Goal: Navigation & Orientation: Find specific page/section

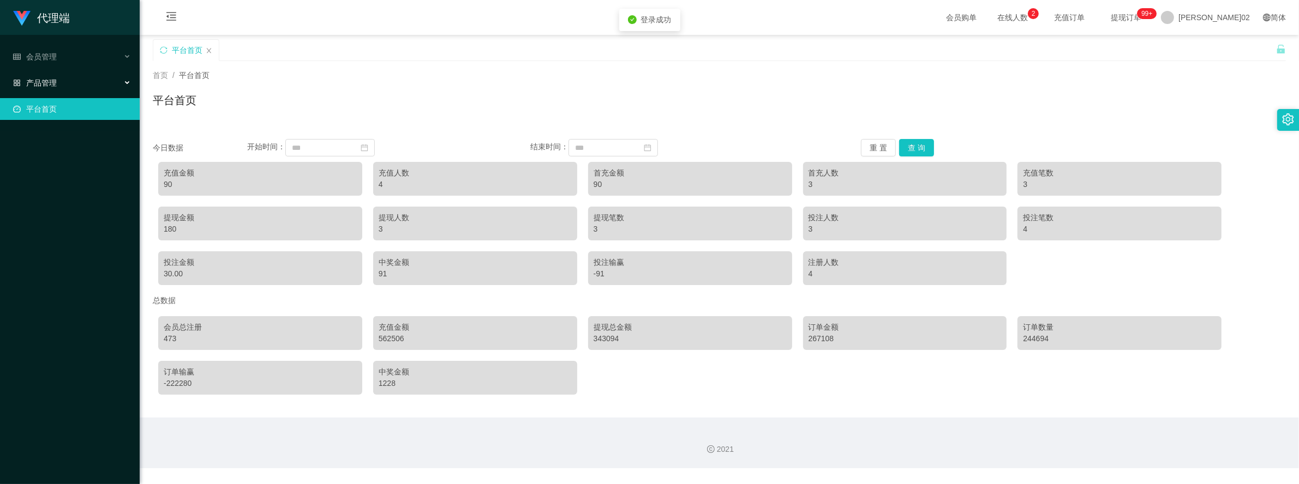
click at [74, 82] on div "产品管理" at bounding box center [70, 83] width 140 height 22
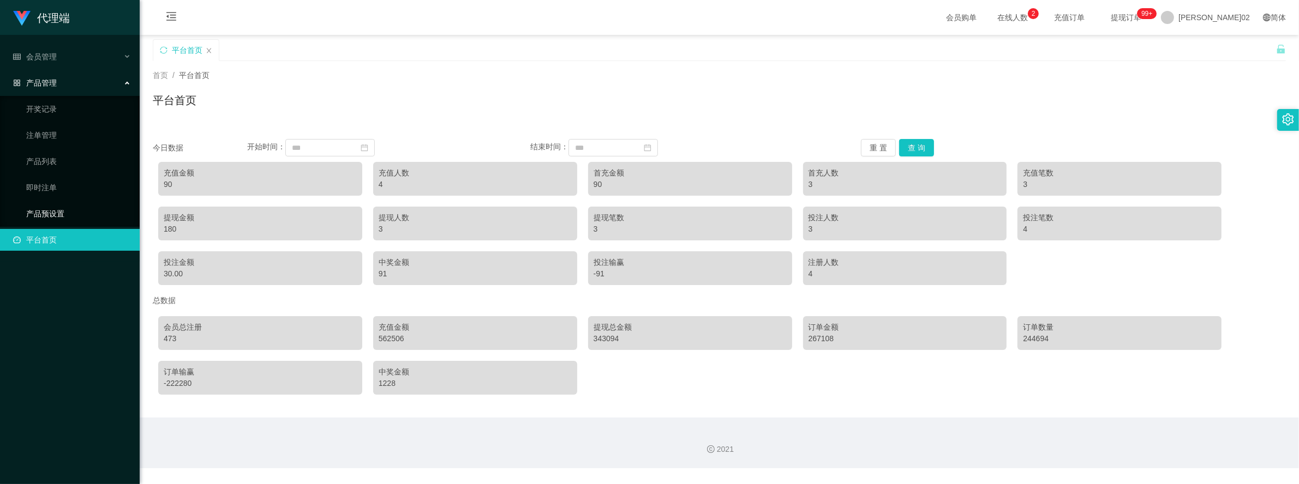
click at [59, 211] on link "产品预设置" at bounding box center [78, 214] width 105 height 22
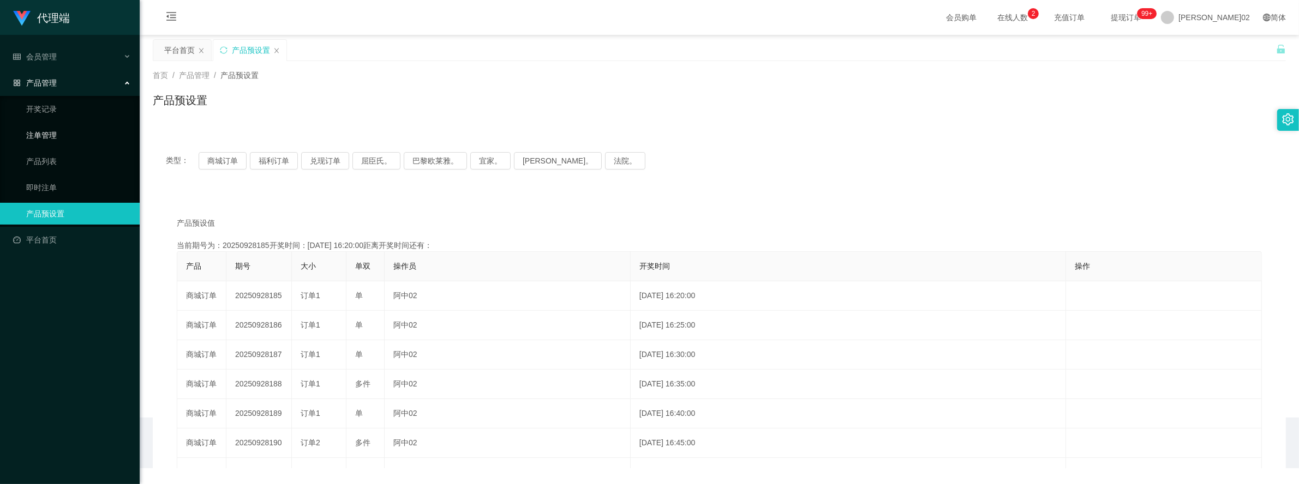
click at [59, 141] on link "注单管理" at bounding box center [78, 135] width 105 height 22
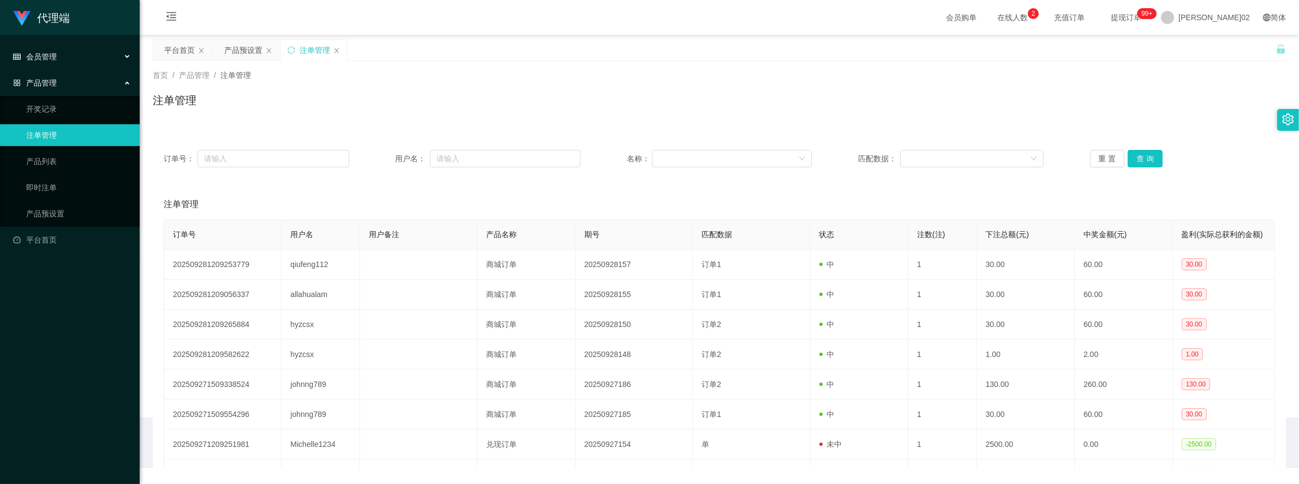
click at [69, 61] on div "会员管理" at bounding box center [70, 57] width 140 height 22
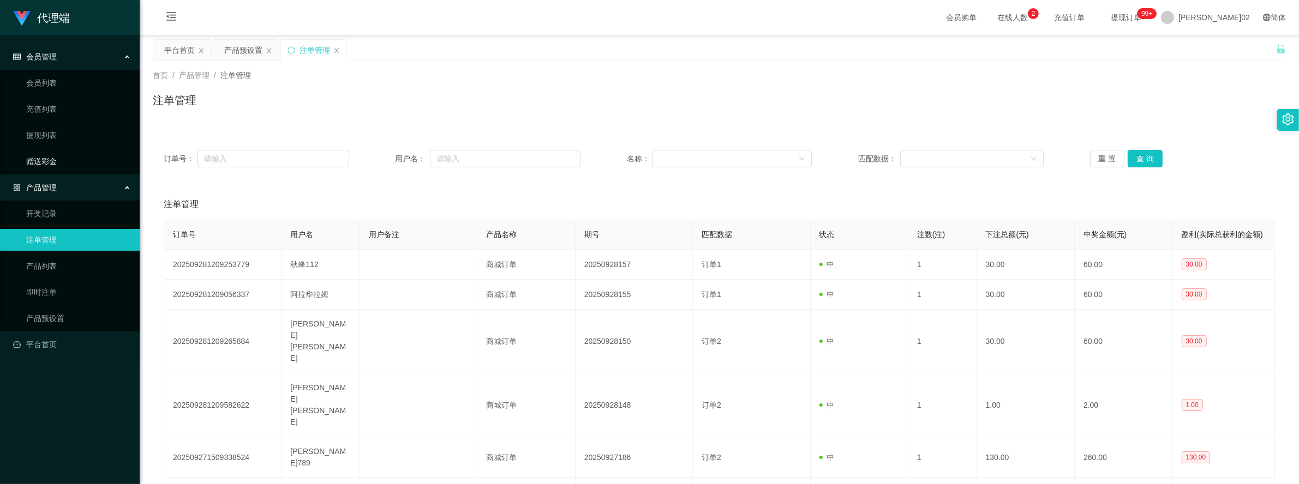
click at [41, 159] on link "赠送彩金" at bounding box center [78, 162] width 105 height 22
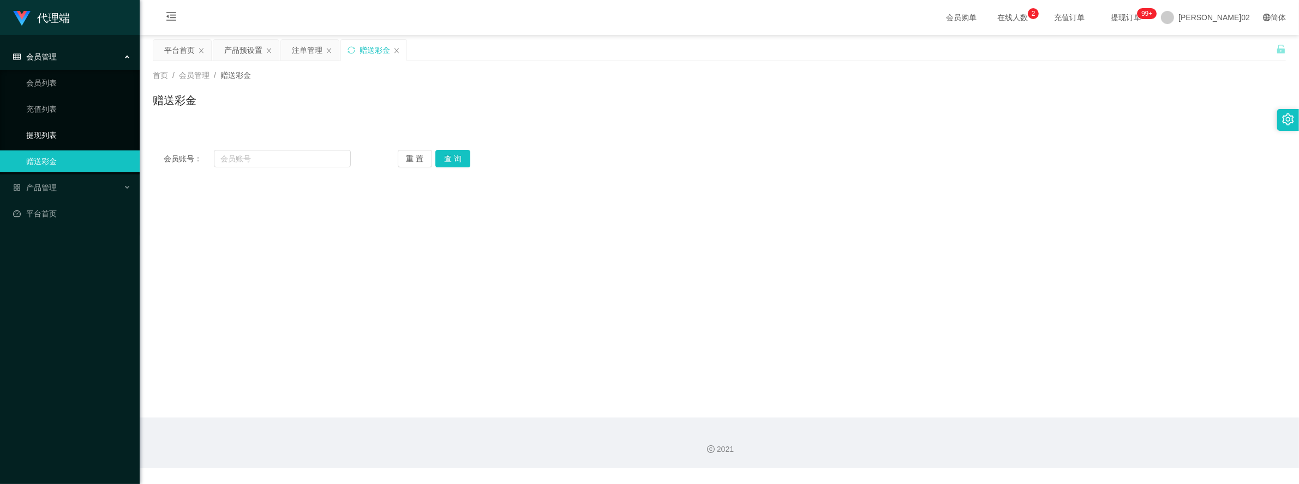
click at [41, 134] on link "提现列表" at bounding box center [78, 135] width 105 height 22
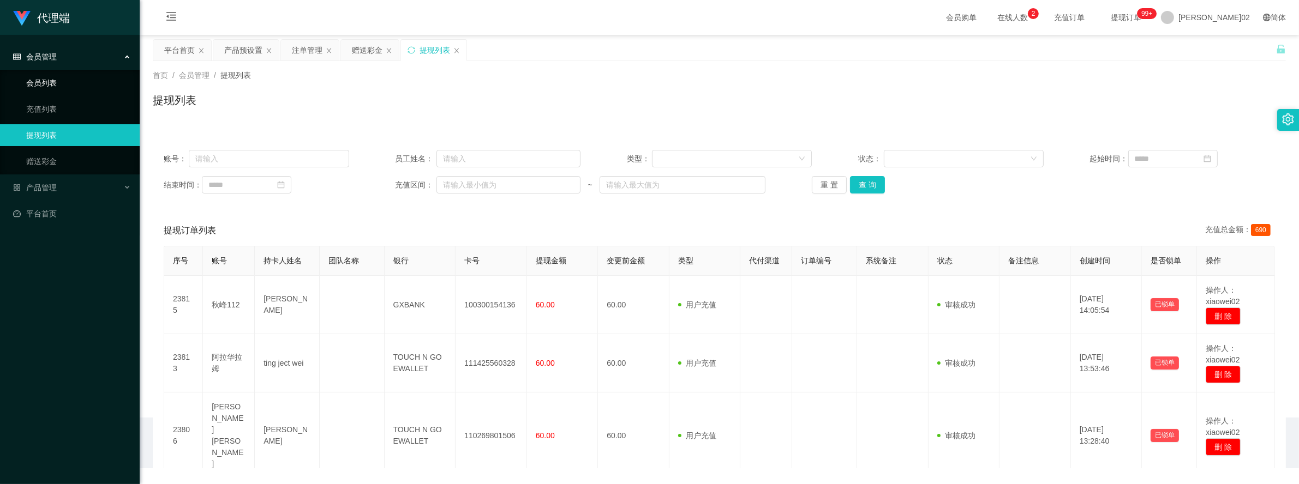
click at [58, 81] on link "会员列表" at bounding box center [78, 83] width 105 height 22
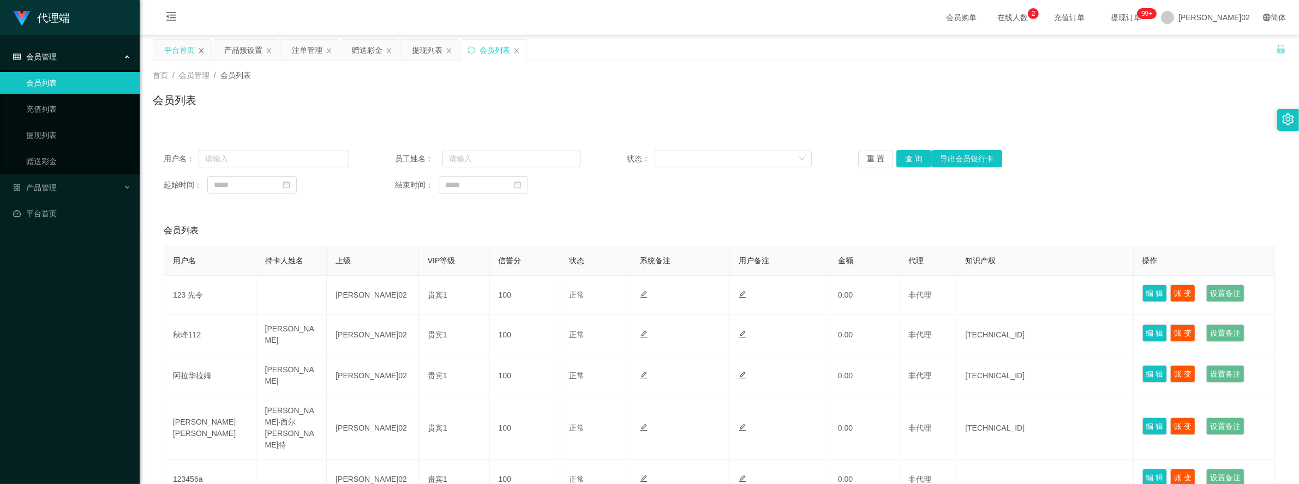
click at [202, 47] on icon "图标： 关闭" at bounding box center [201, 50] width 7 height 7
click at [183, 50] on div "产品预设置" at bounding box center [183, 50] width 38 height 21
